Goal: Information Seeking & Learning: Learn about a topic

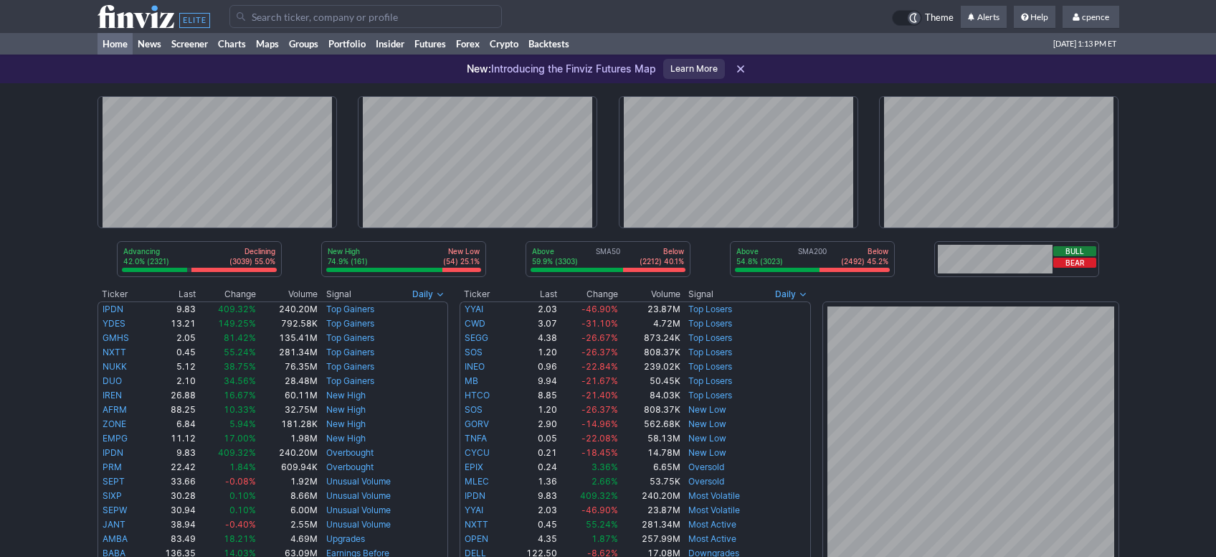
click at [323, 19] on input "Search" at bounding box center [365, 16] width 273 height 23
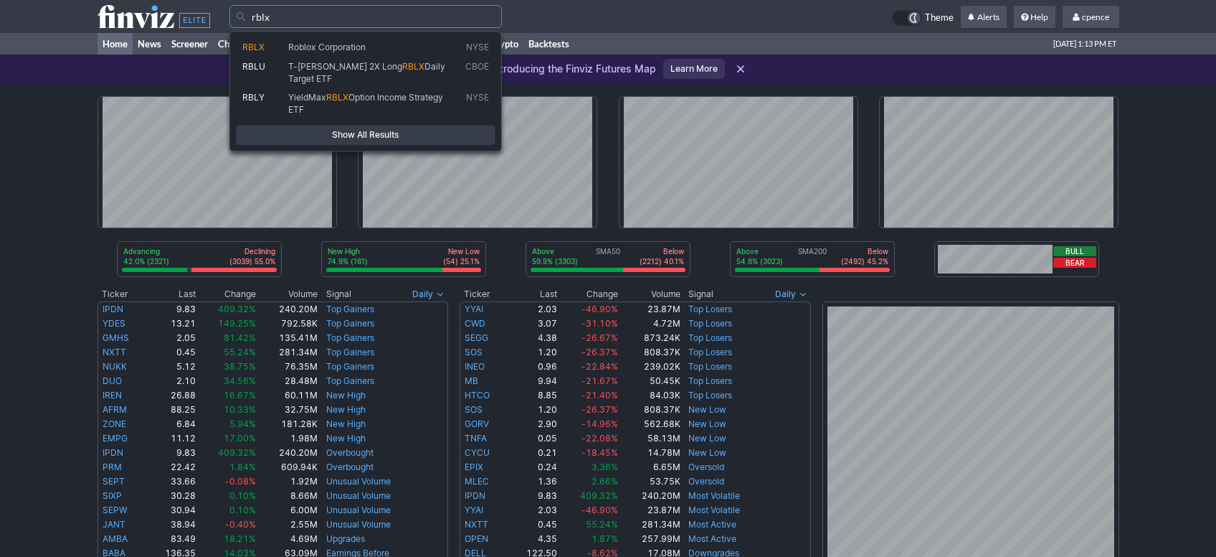
click at [326, 43] on span "Roblox Corporation" at bounding box center [326, 47] width 77 height 11
type input "RBLX"
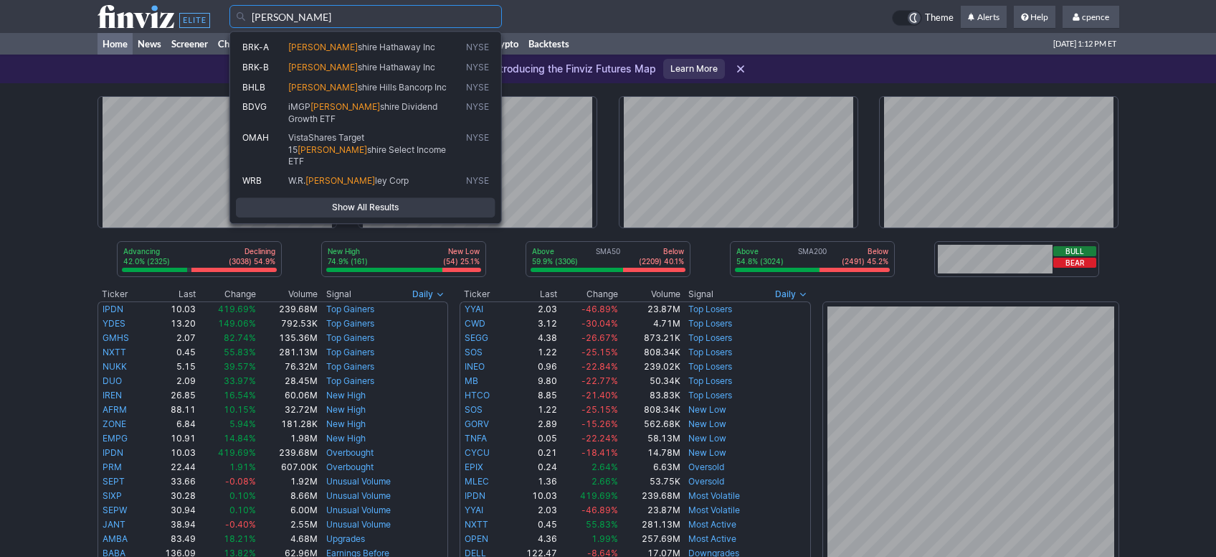
click at [358, 46] on span "shire Hathaway Inc" at bounding box center [396, 47] width 77 height 11
type input "BRK-A"
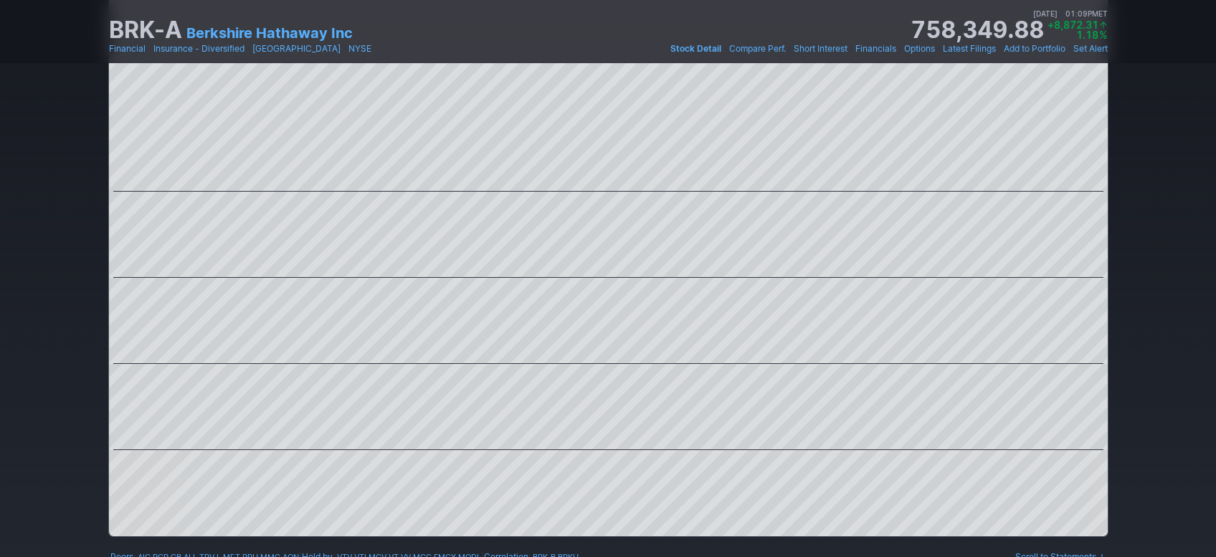
scroll to position [481, 0]
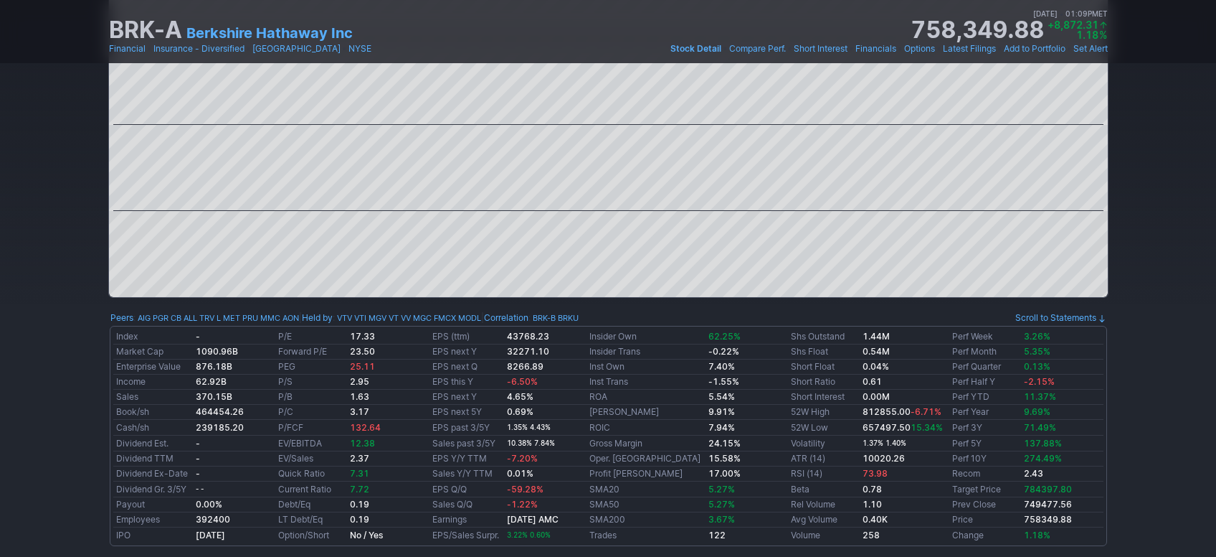
drag, startPoint x: 1141, startPoint y: 106, endPoint x: 1135, endPoint y: 122, distance: 16.8
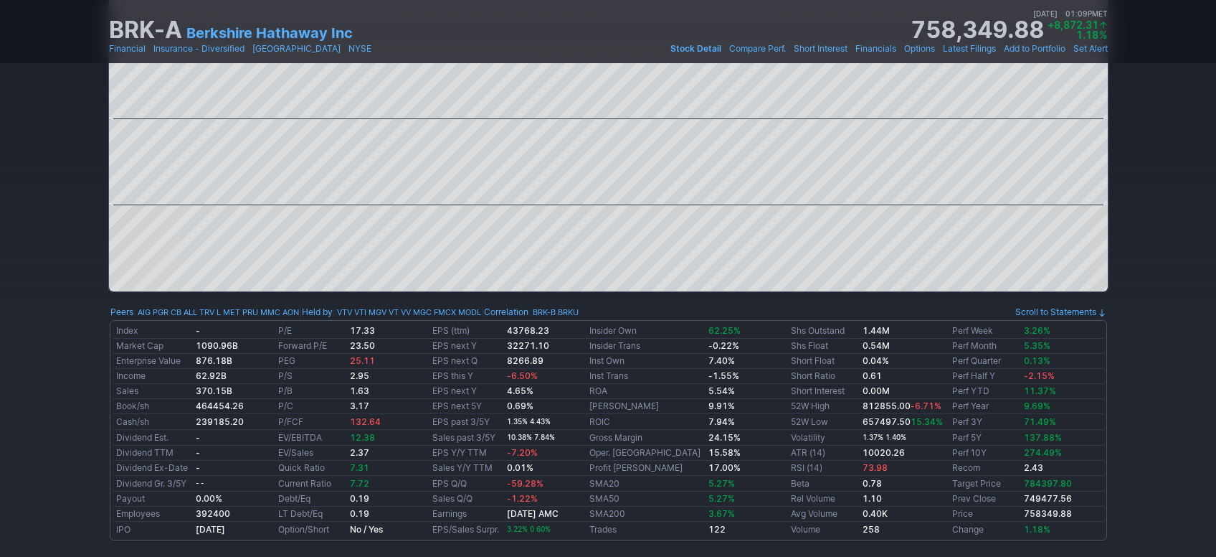
scroll to position [50, 0]
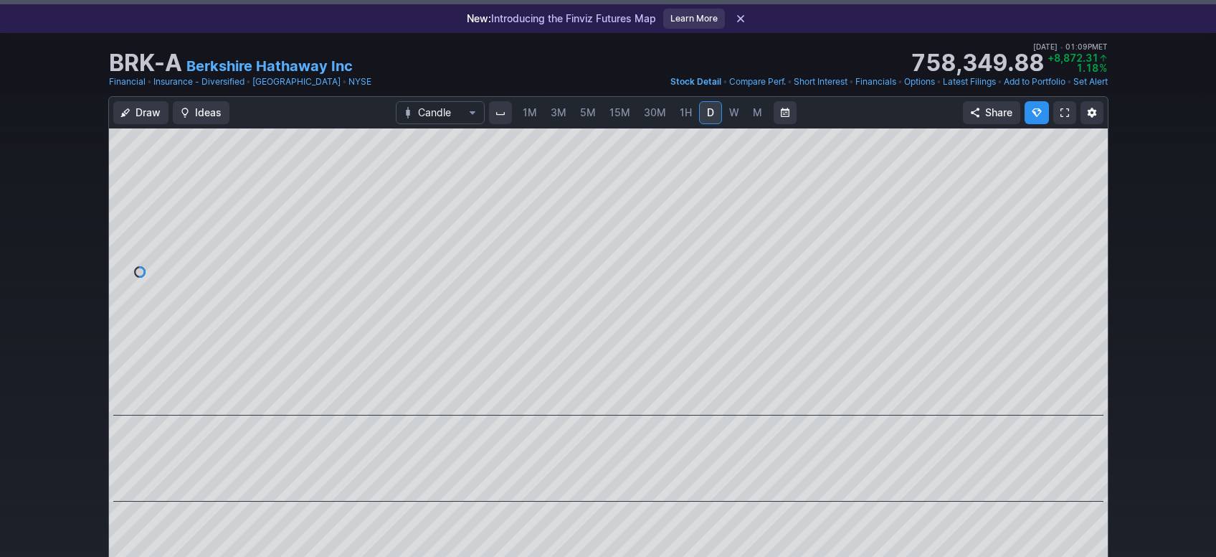
click at [754, 110] on span "M" at bounding box center [757, 112] width 9 height 12
click at [0, 288] on div "Draw Ideas Candle 1M 3M 5M 15M 30M 1H D W M Share" at bounding box center [608, 434] width 1216 height 676
click at [32, 298] on div "Draw Ideas Candle 1M 3M 5M 15M 30M 1H D W M Share" at bounding box center [608, 434] width 1216 height 676
click at [55, 251] on div "Draw Ideas Candle 1M 3M 5M 15M 30M 1H D W M Share" at bounding box center [608, 434] width 1216 height 676
